Goal: Task Accomplishment & Management: Manage account settings

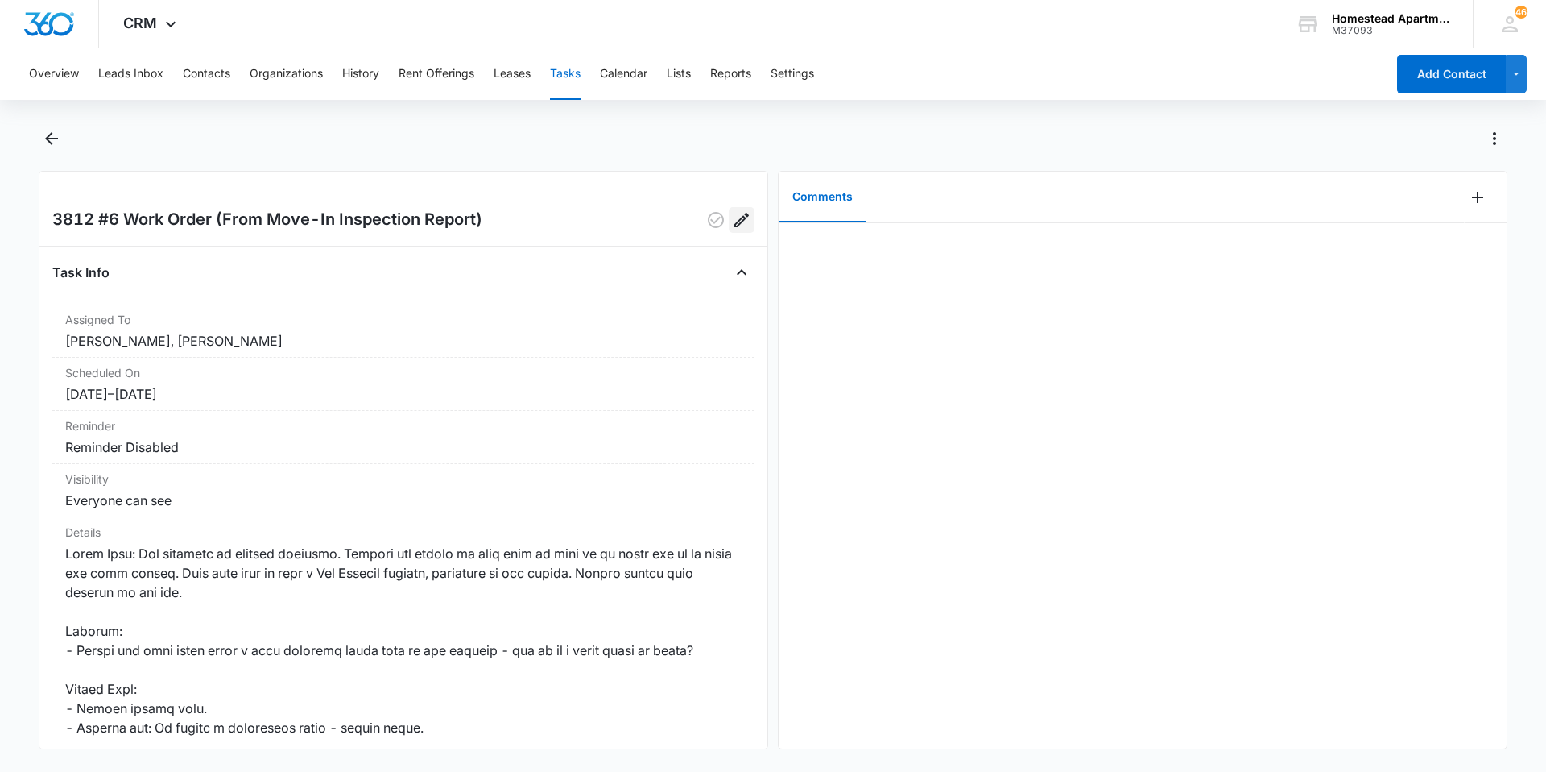
click at [739, 225] on icon "Edit" at bounding box center [741, 219] width 19 height 19
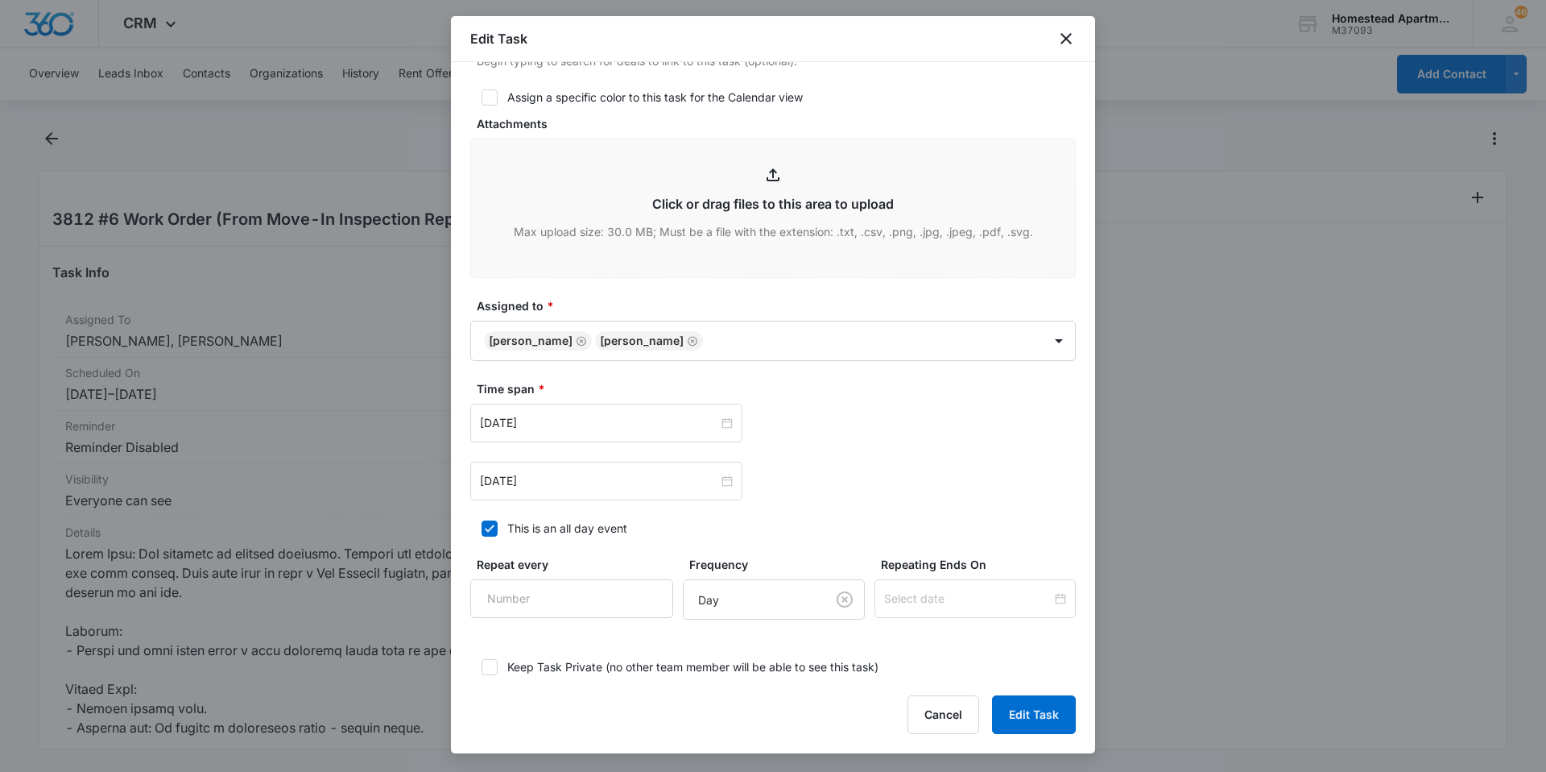
scroll to position [644, 0]
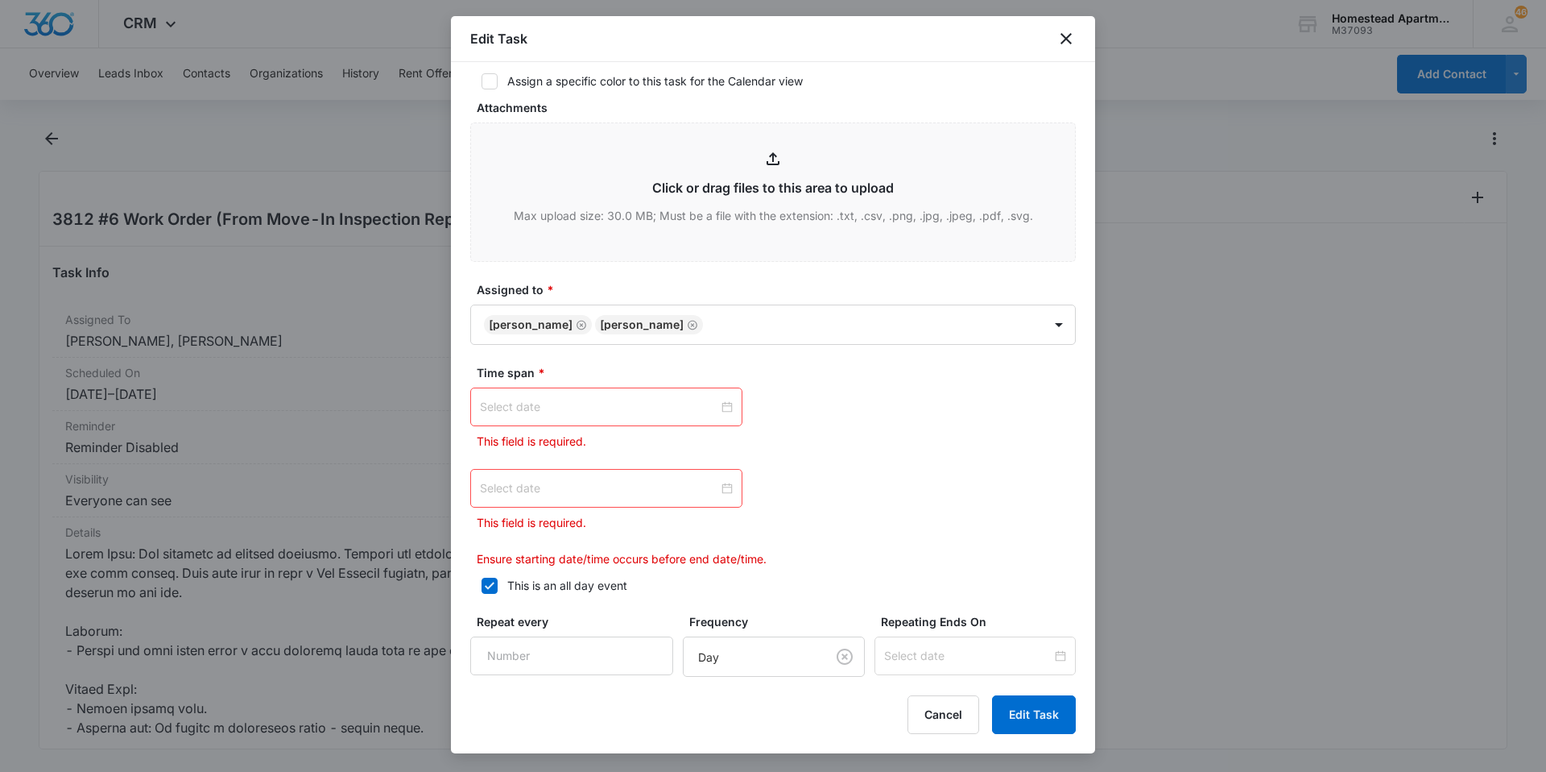
click at [680, 416] on div at bounding box center [606, 406] width 272 height 39
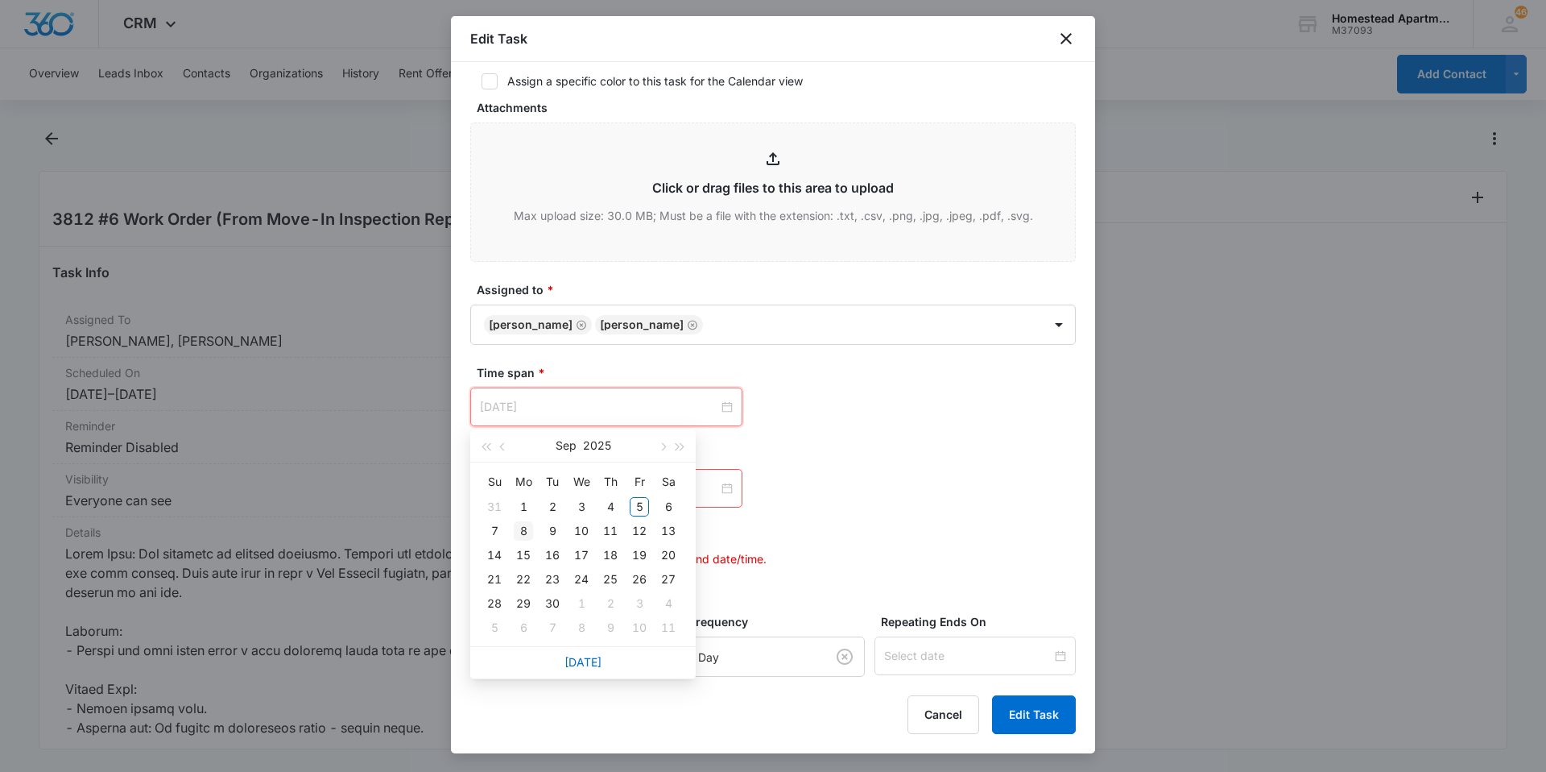
type input "[DATE]"
click at [518, 529] on div "8" at bounding box center [523, 530] width 19 height 19
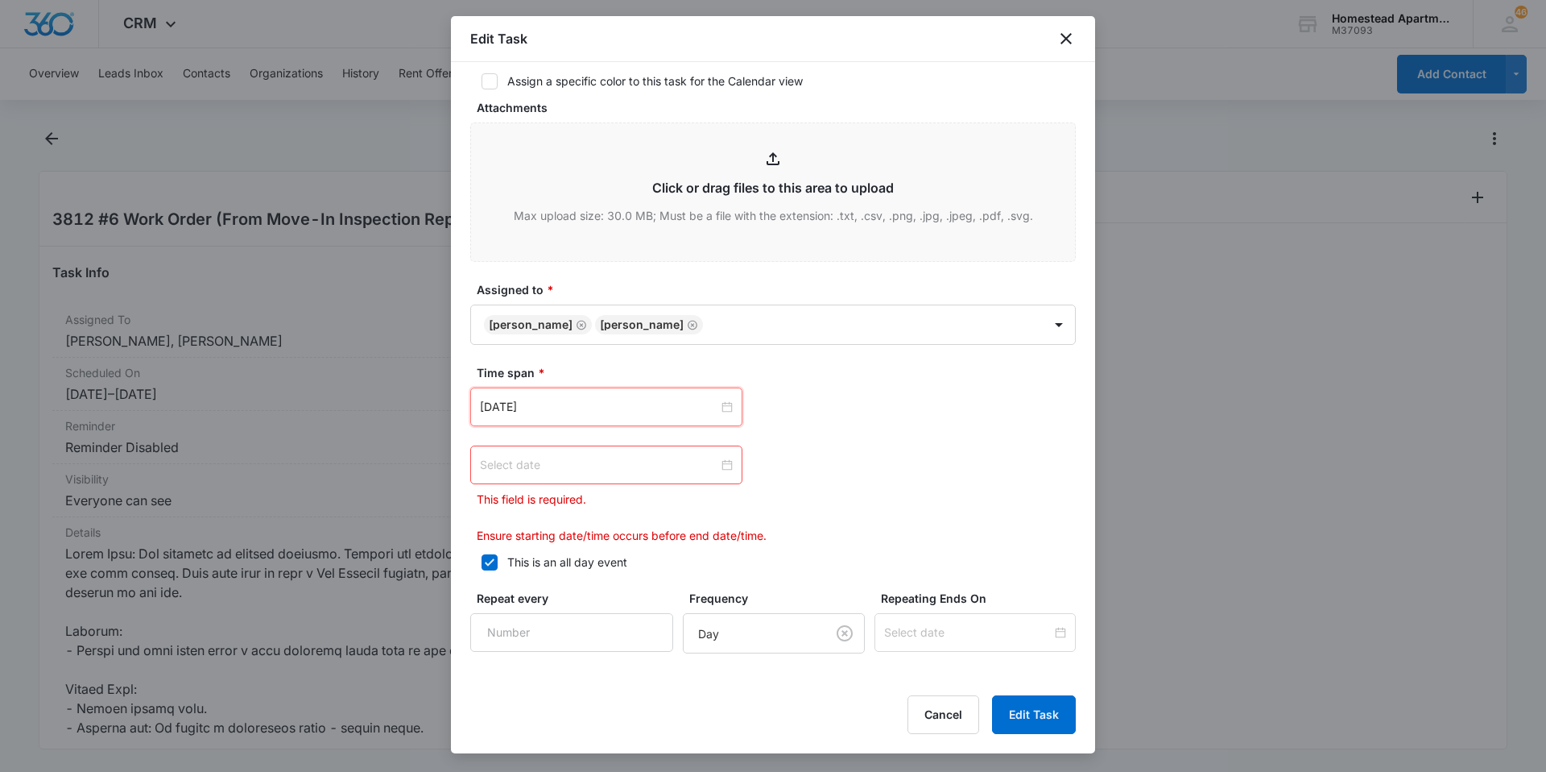
click at [561, 468] on input at bounding box center [599, 465] width 238 height 18
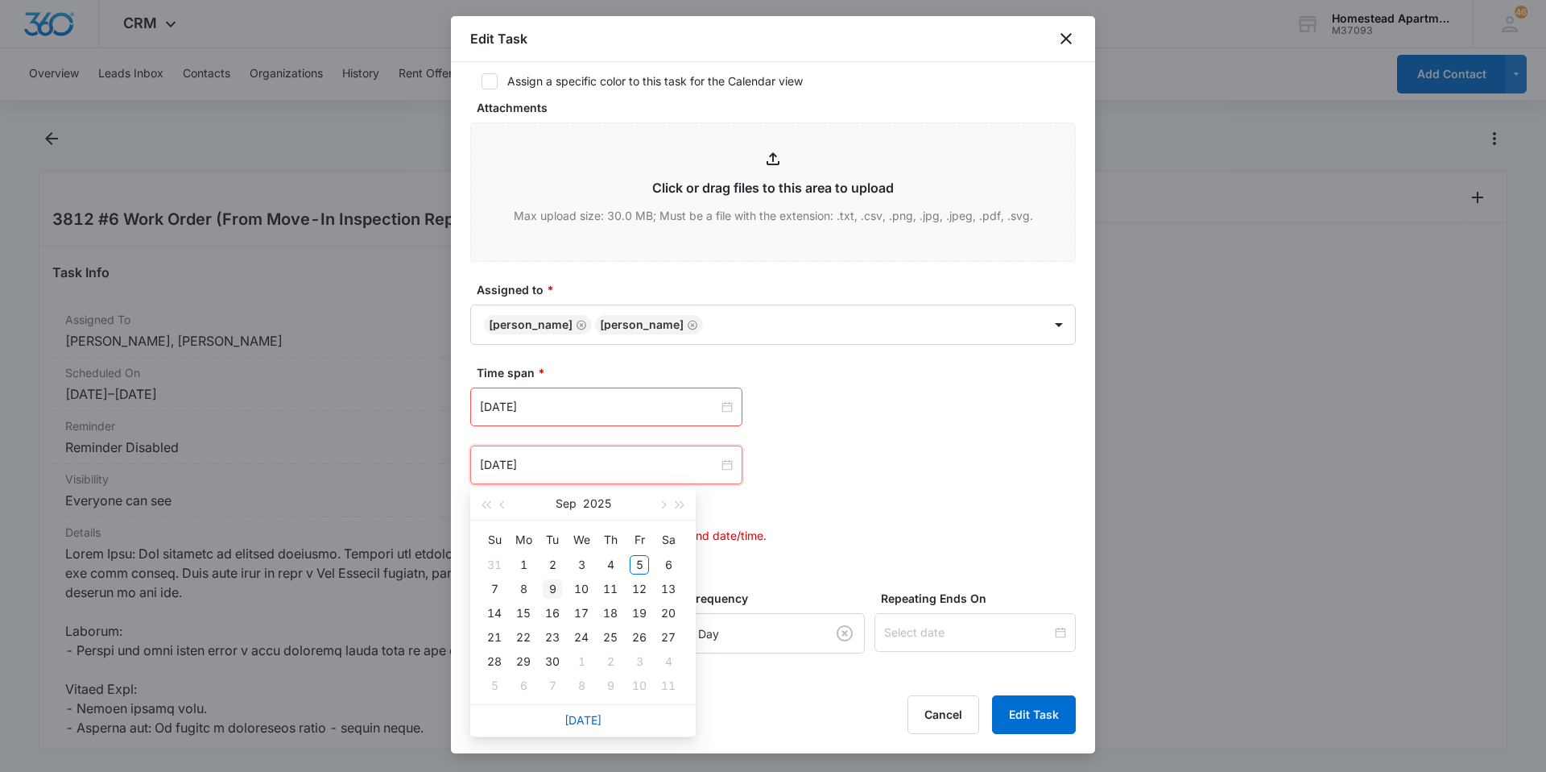
type input "[DATE]"
click at [551, 585] on div "9" at bounding box center [552, 588] width 19 height 19
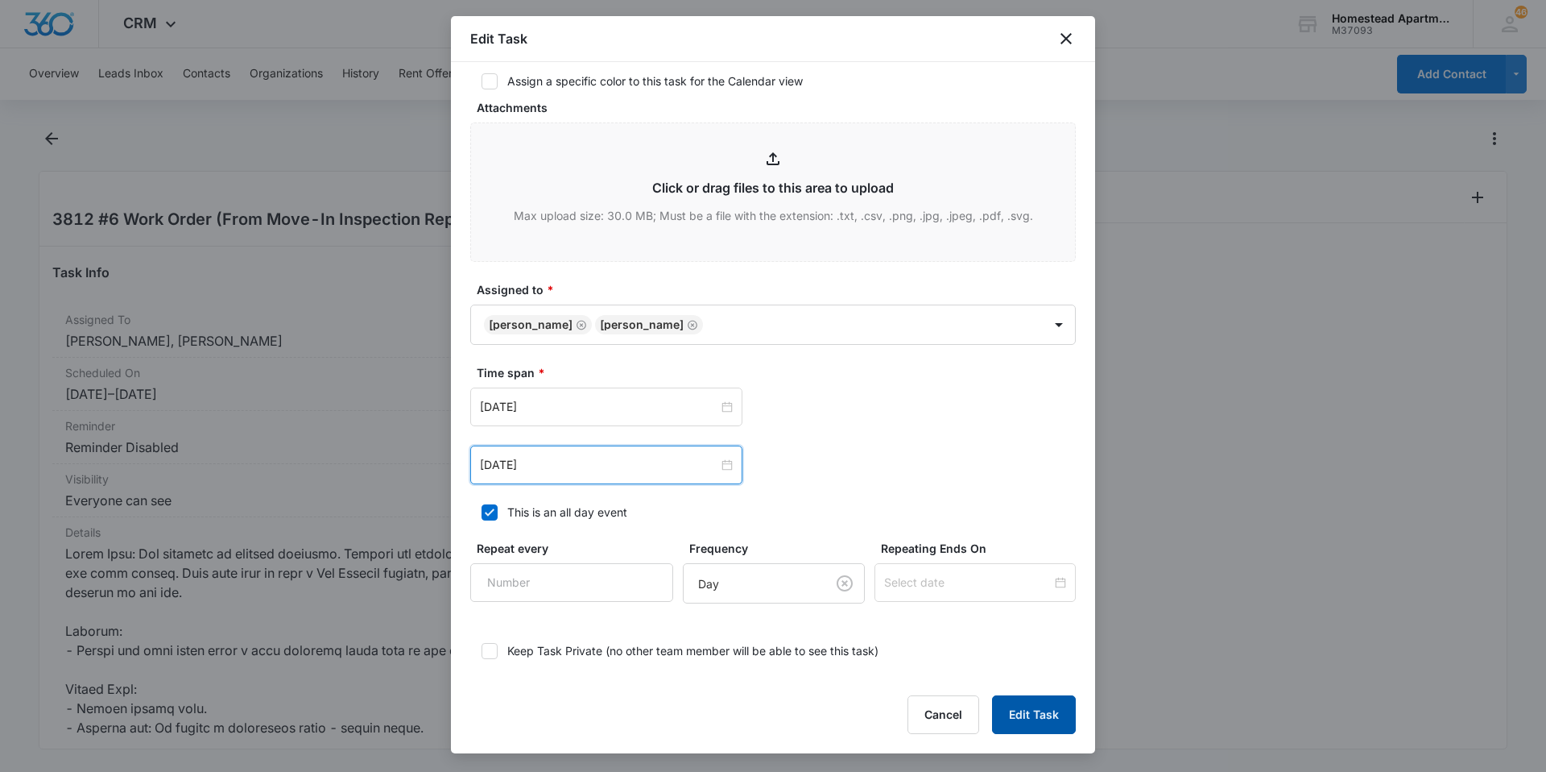
click at [1029, 710] on button "Edit Task" at bounding box center [1034, 714] width 84 height 39
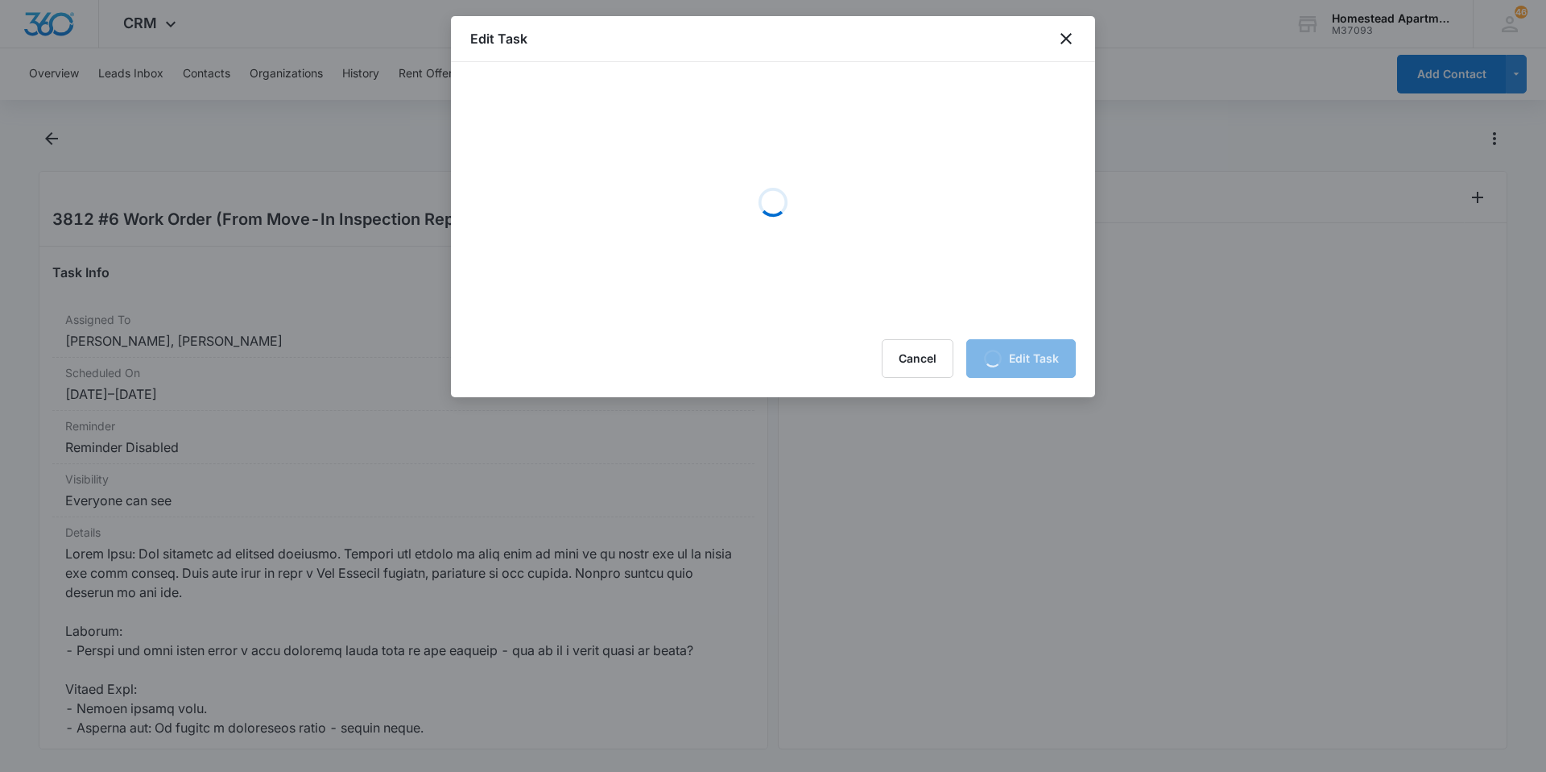
scroll to position [0, 0]
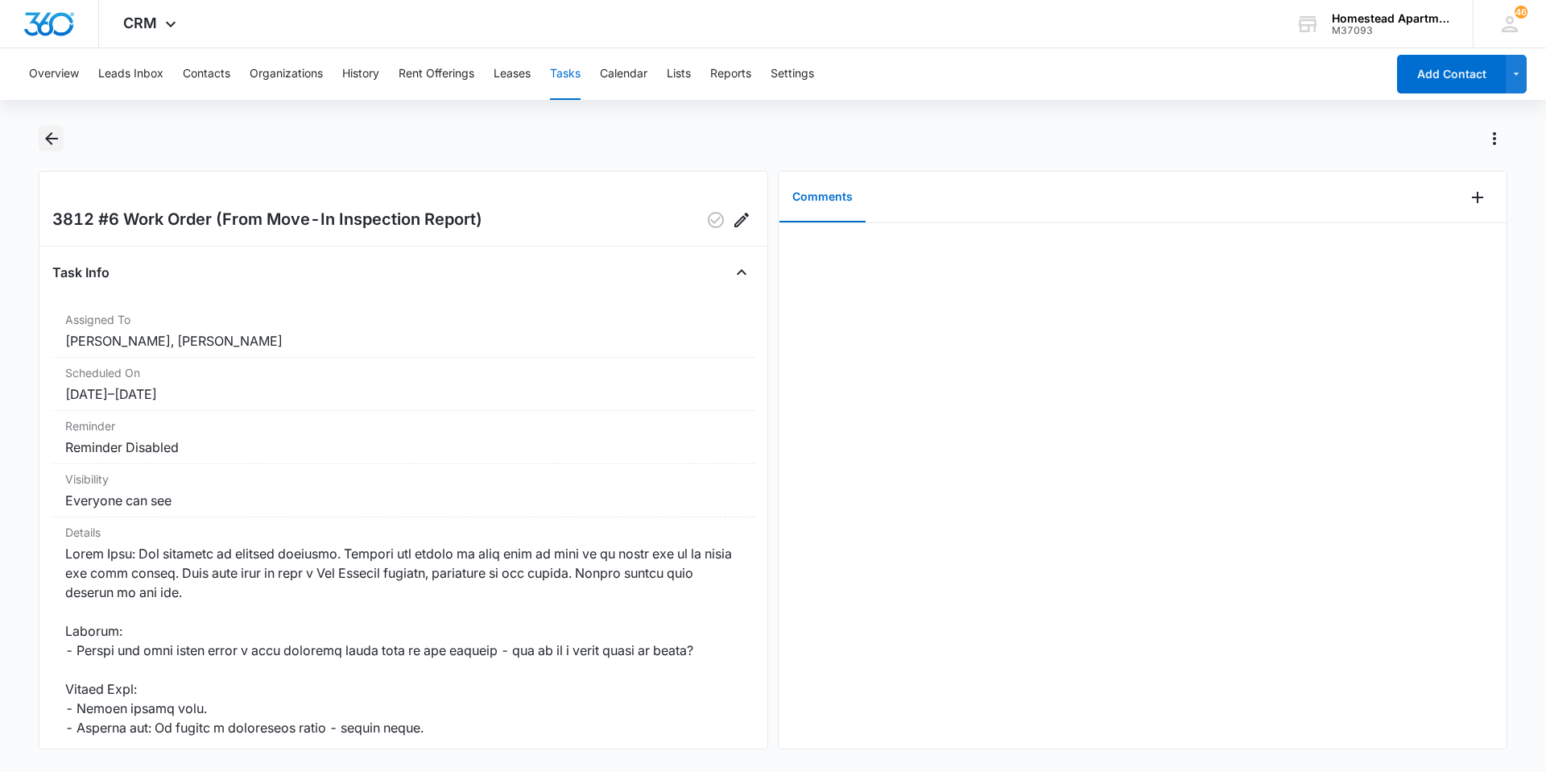
click at [56, 138] on icon "Back" at bounding box center [51, 138] width 13 height 13
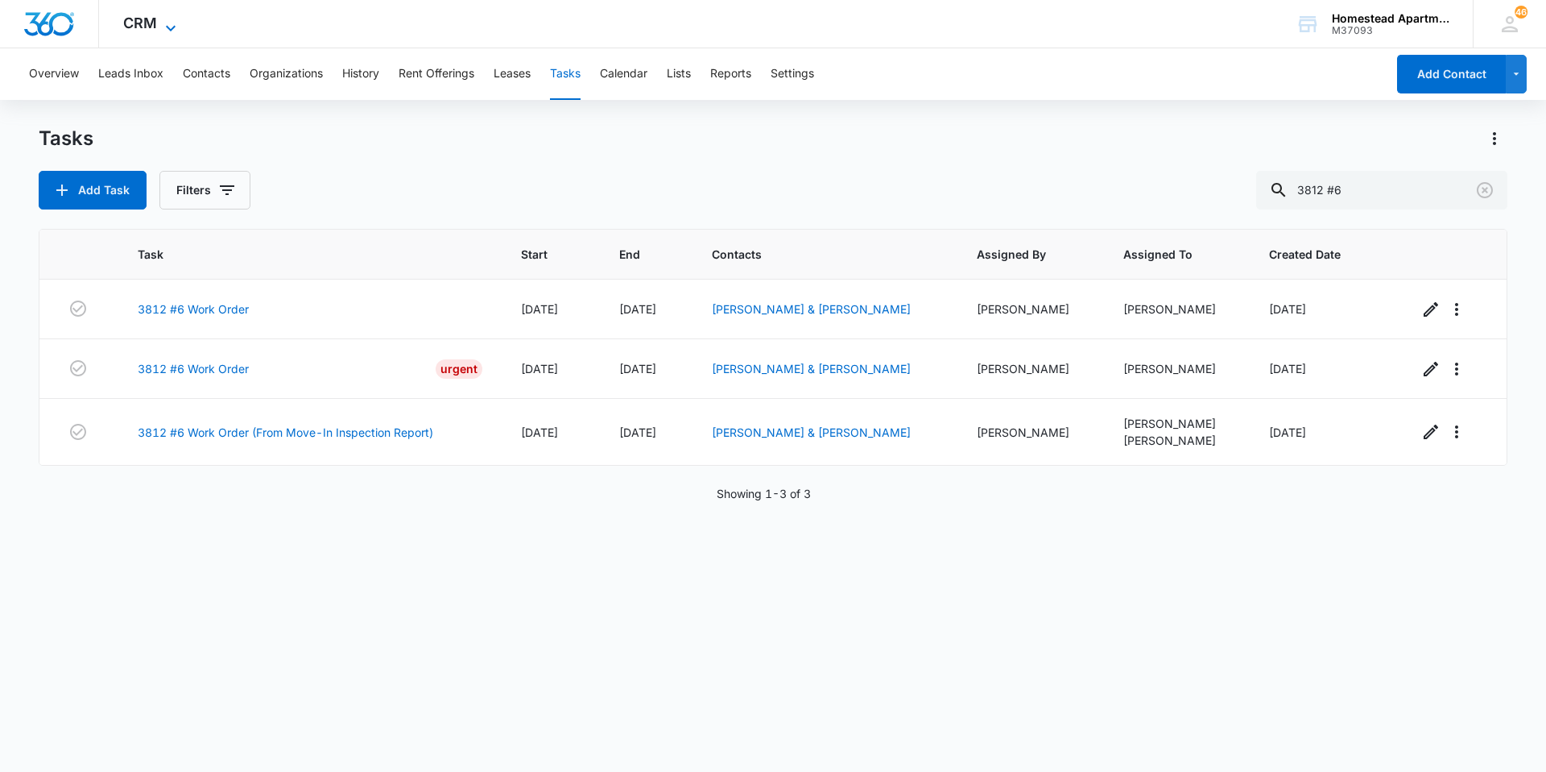
click at [135, 29] on span "CRM" at bounding box center [140, 22] width 34 height 17
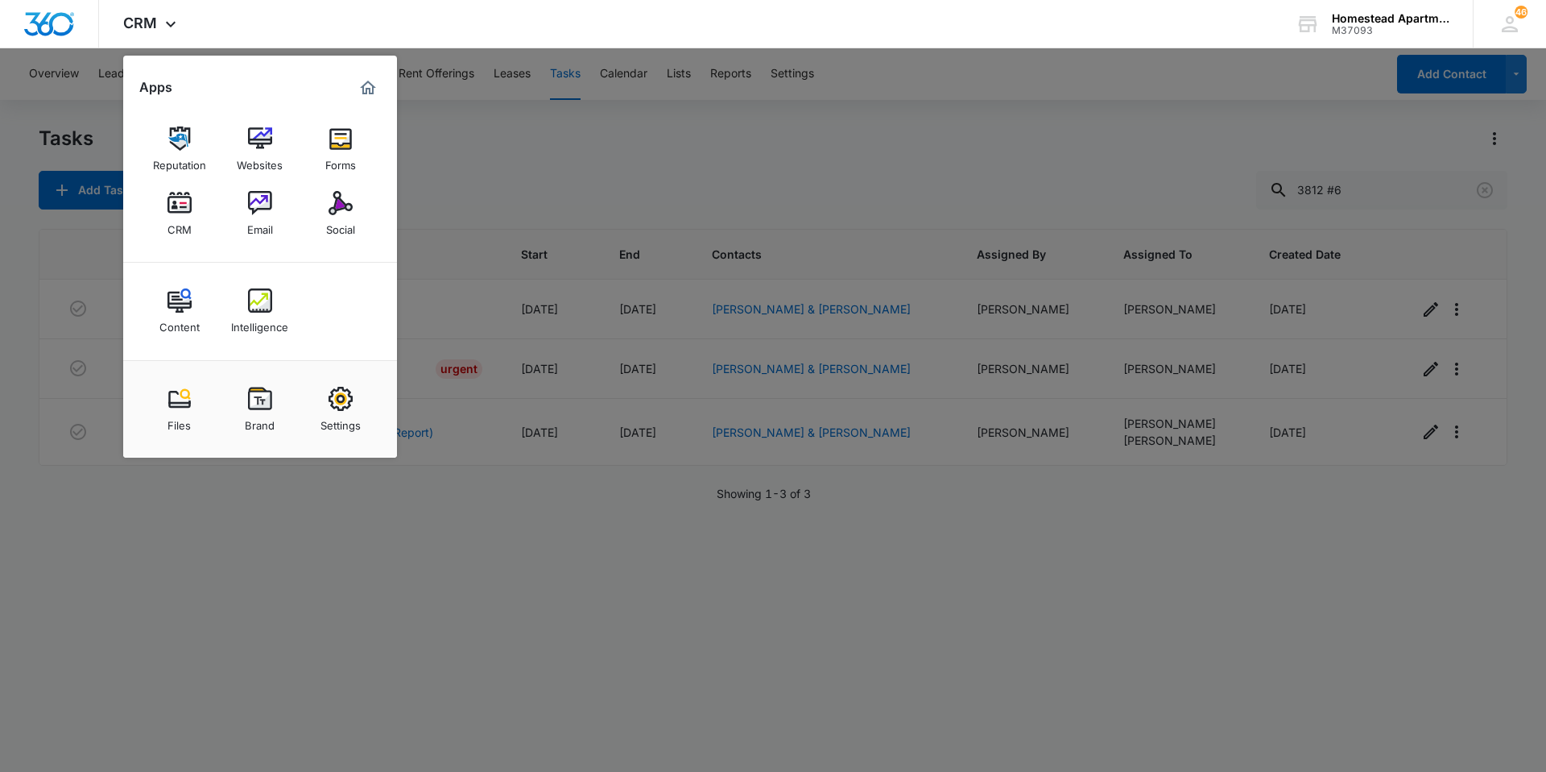
click at [240, 213] on link "Email" at bounding box center [260, 213] width 61 height 61
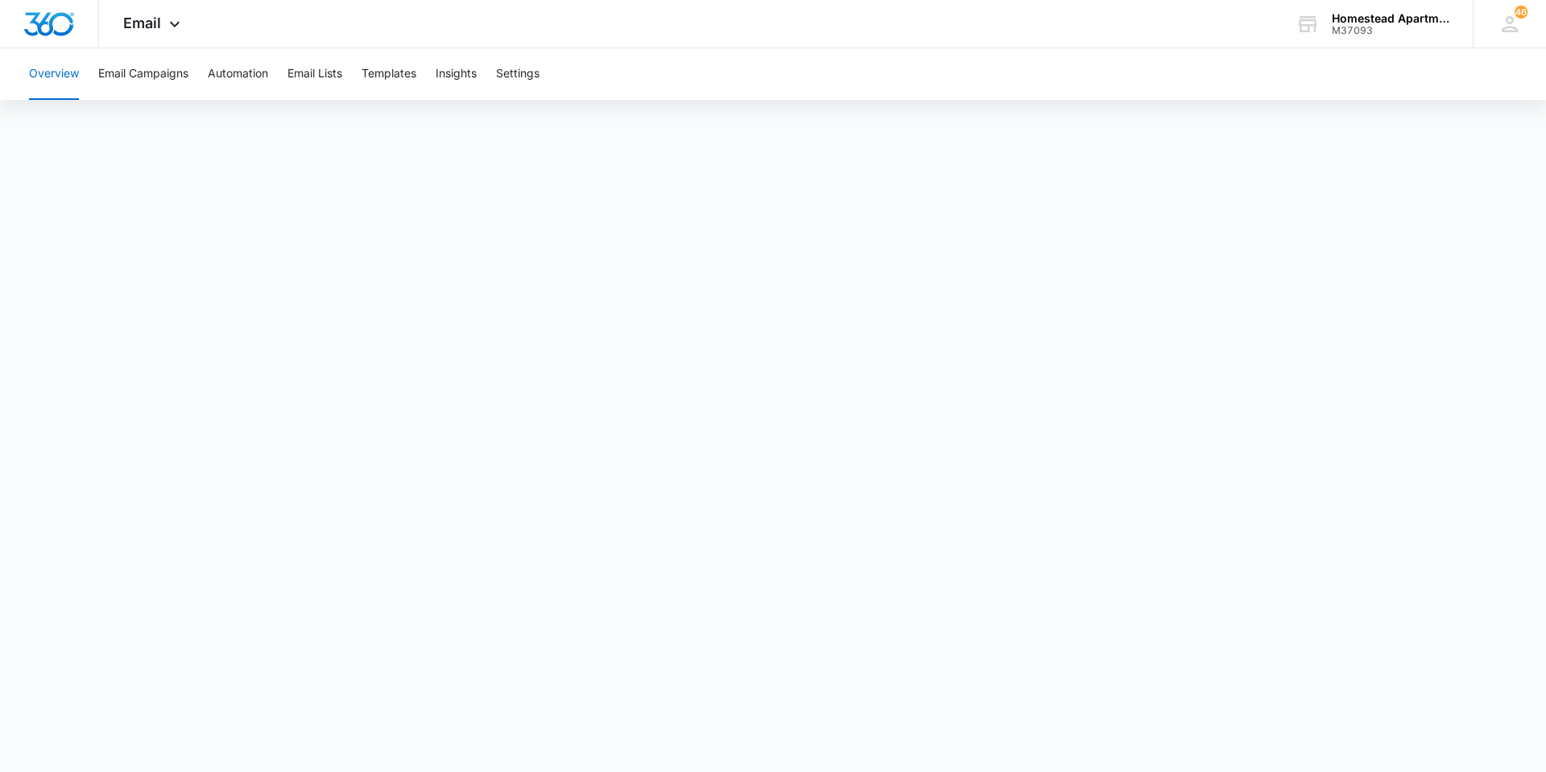
click at [77, 82] on button "Overview" at bounding box center [54, 74] width 50 height 52
click at [143, 15] on span "Email" at bounding box center [142, 22] width 38 height 17
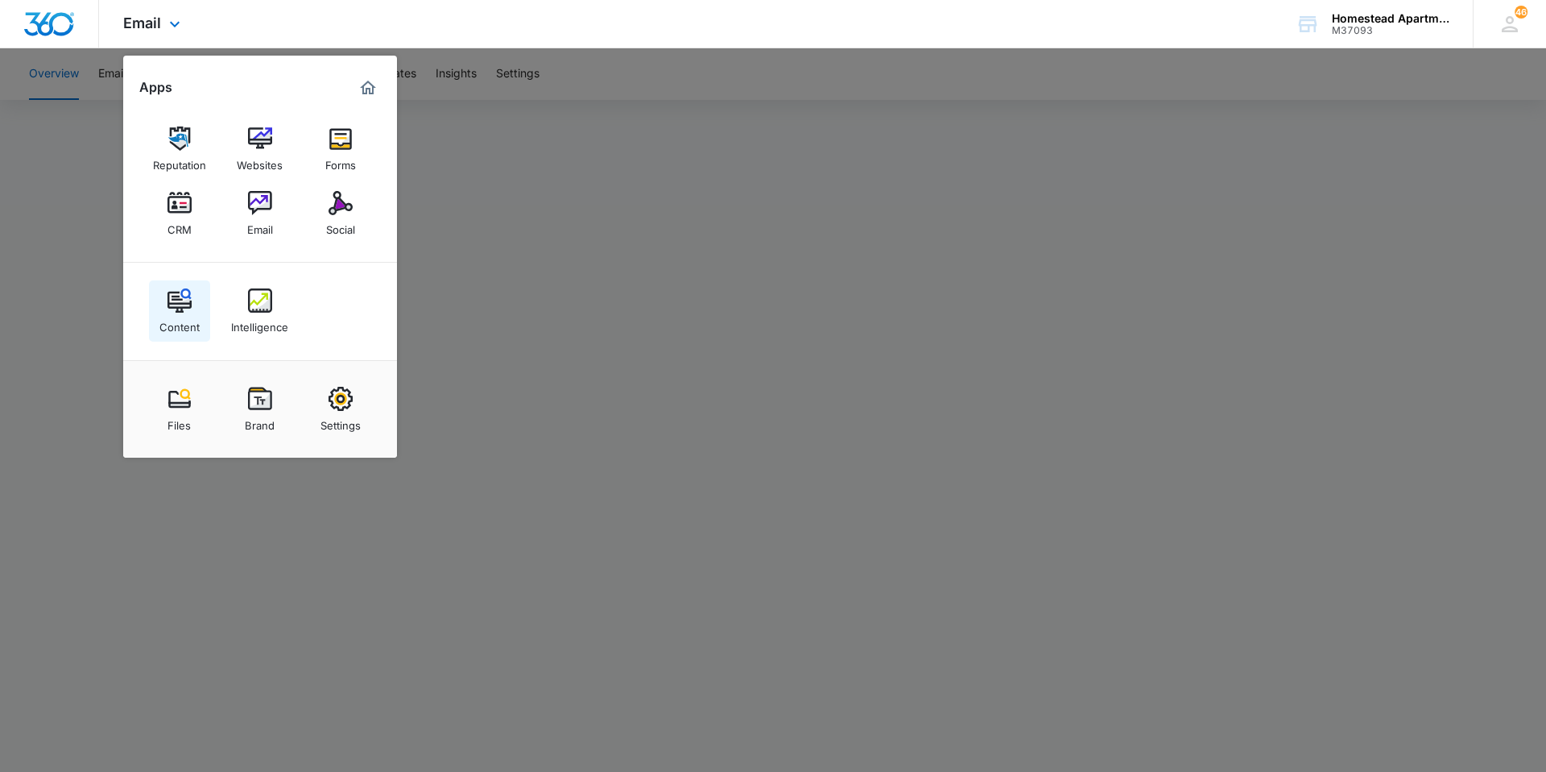
click at [184, 305] on img at bounding box center [180, 300] width 24 height 24
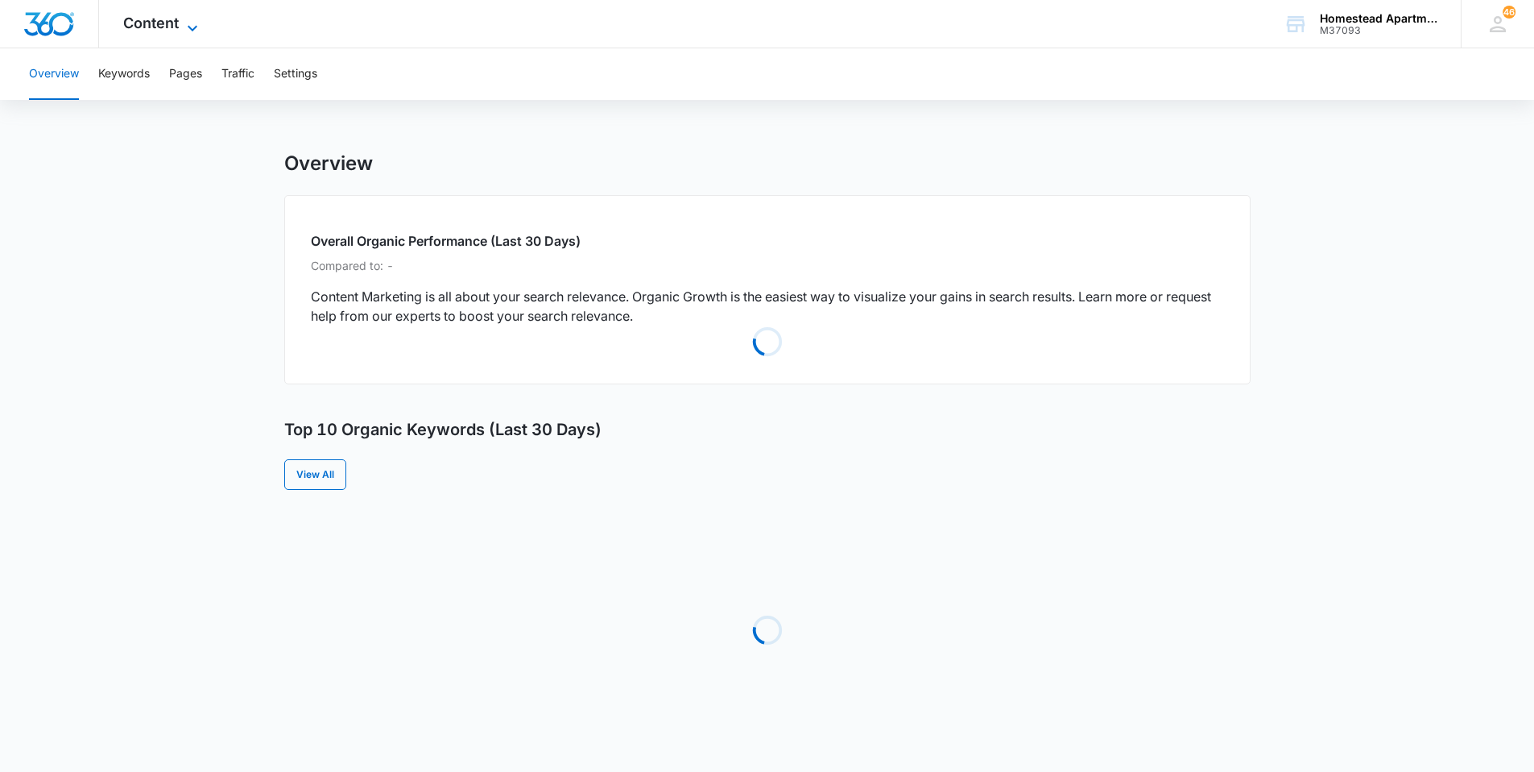
click at [164, 14] on span "Content" at bounding box center [151, 22] width 56 height 17
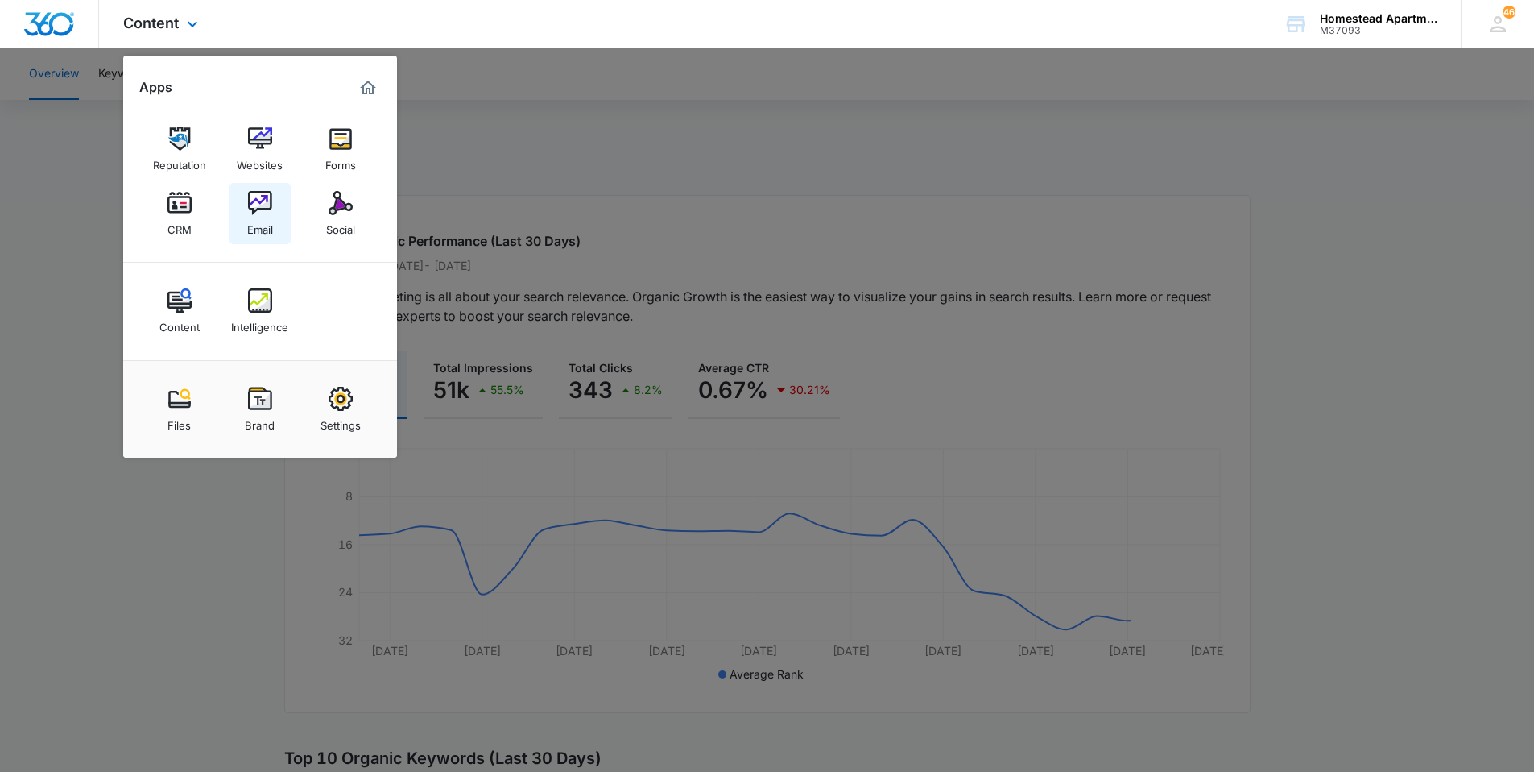
click at [251, 217] on div "Email" at bounding box center [260, 225] width 26 height 21
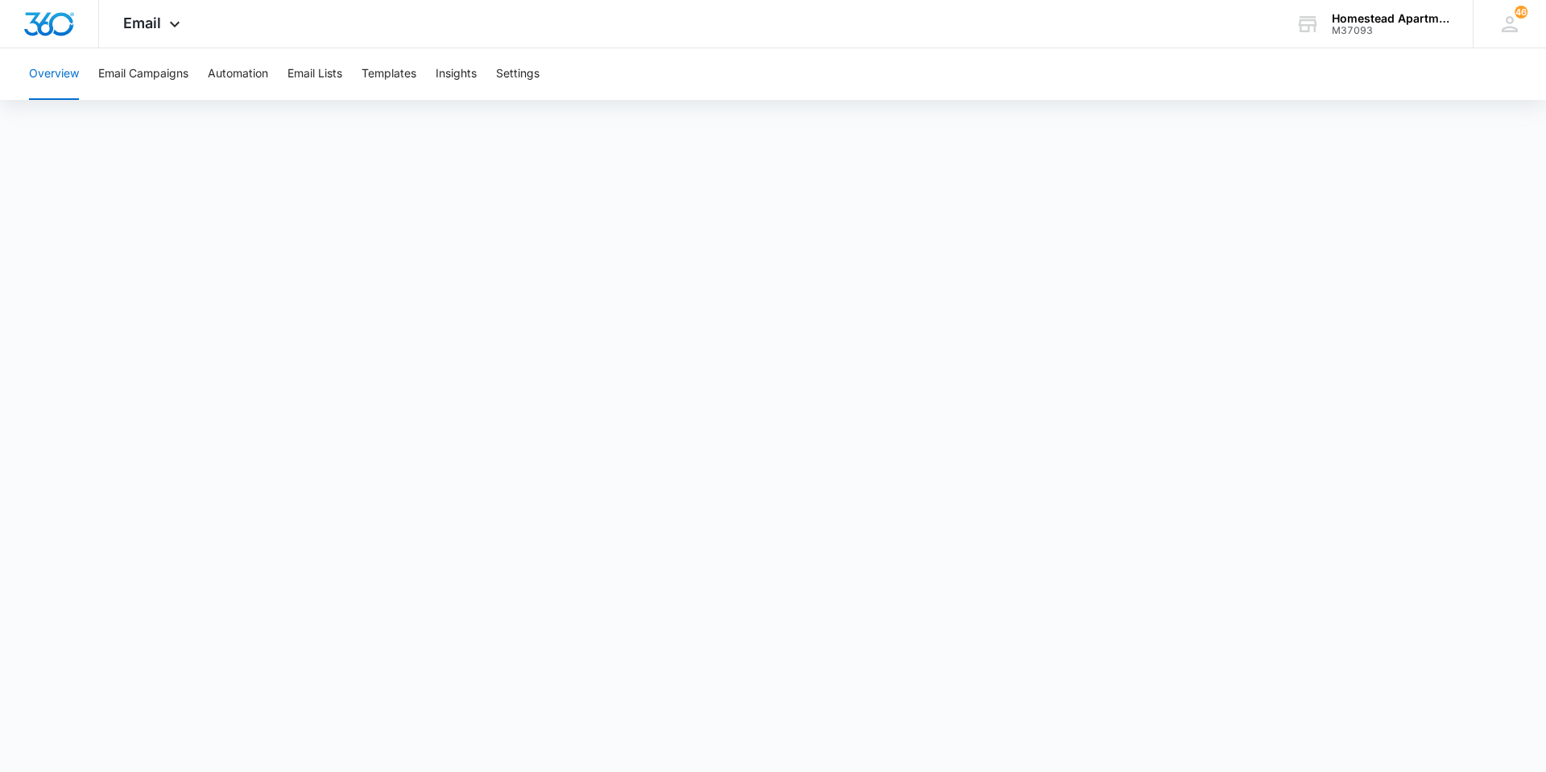
click at [48, 67] on button "Overview" at bounding box center [54, 74] width 50 height 52
click at [168, 23] on icon at bounding box center [174, 28] width 19 height 19
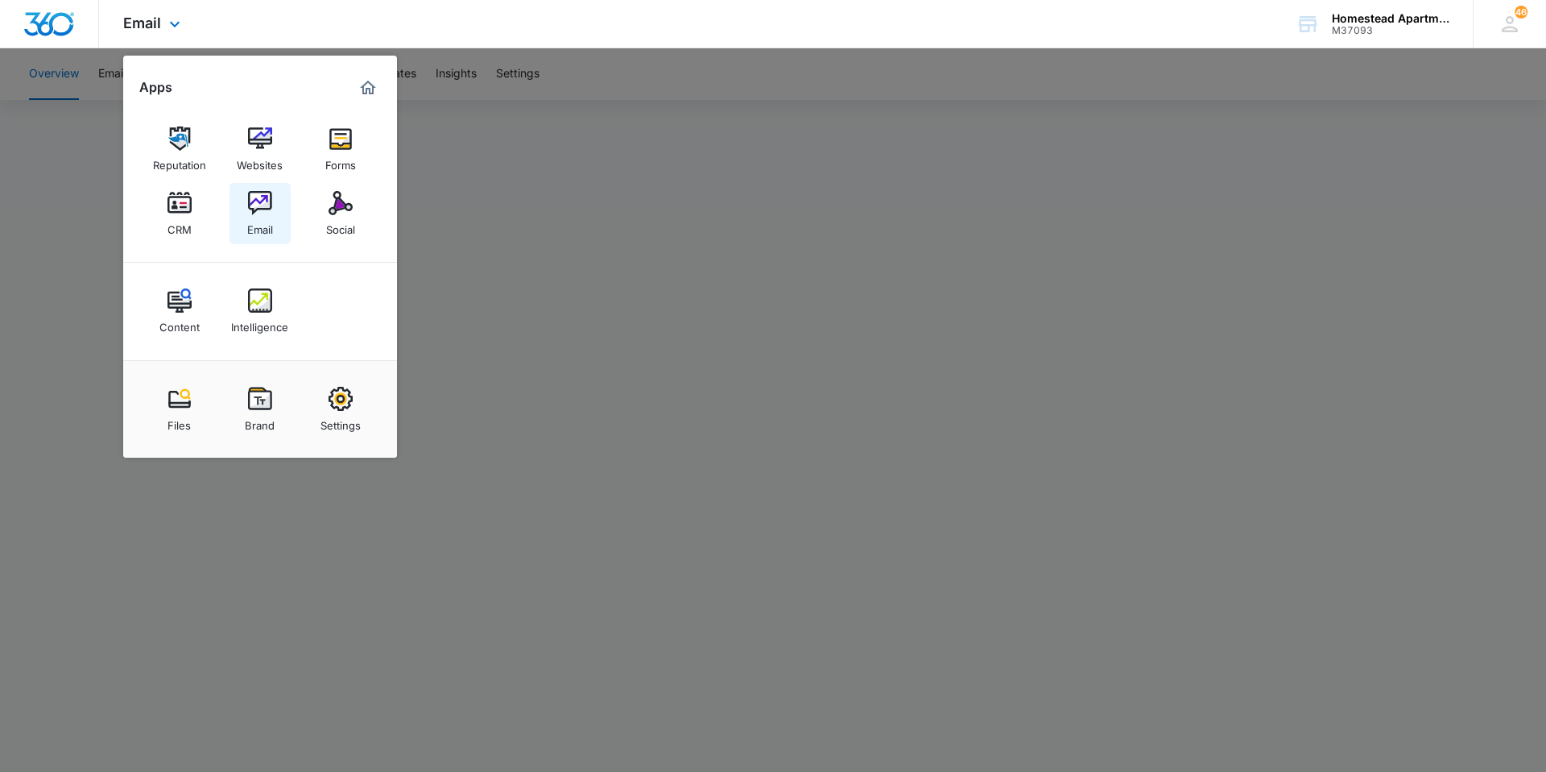
click at [255, 206] on img at bounding box center [260, 203] width 24 height 24
